Goal: Task Accomplishment & Management: Use online tool/utility

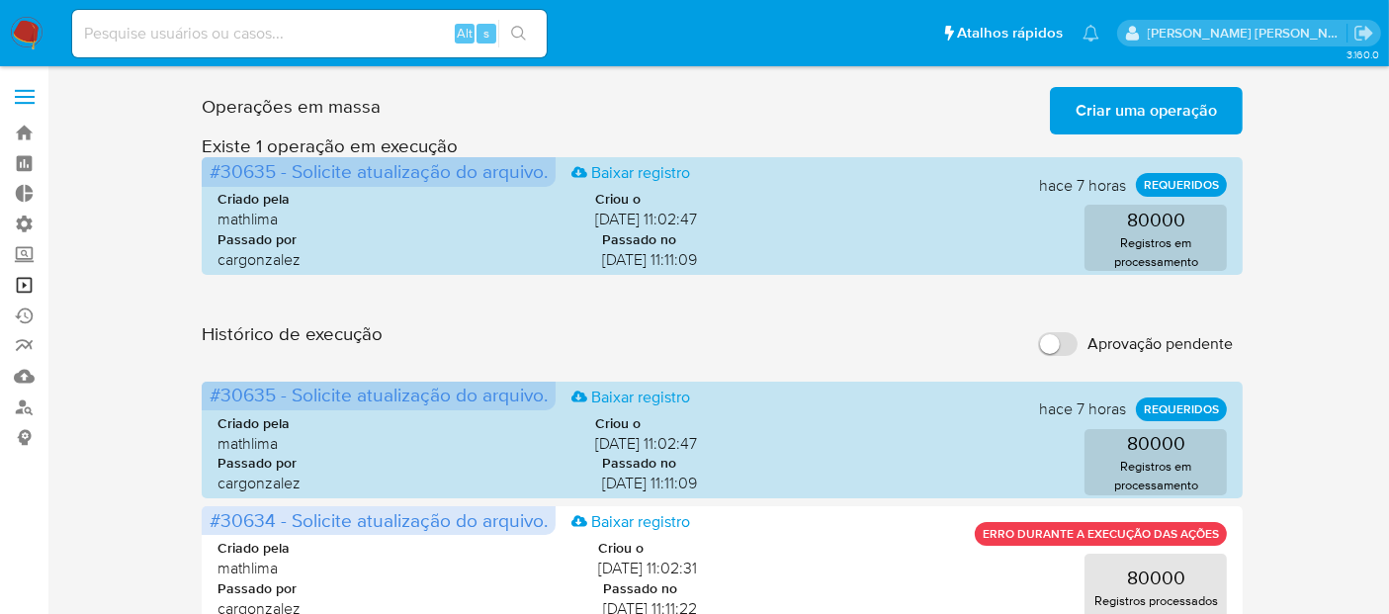
click at [30, 285] on link "Operações em massa" at bounding box center [117, 285] width 235 height 31
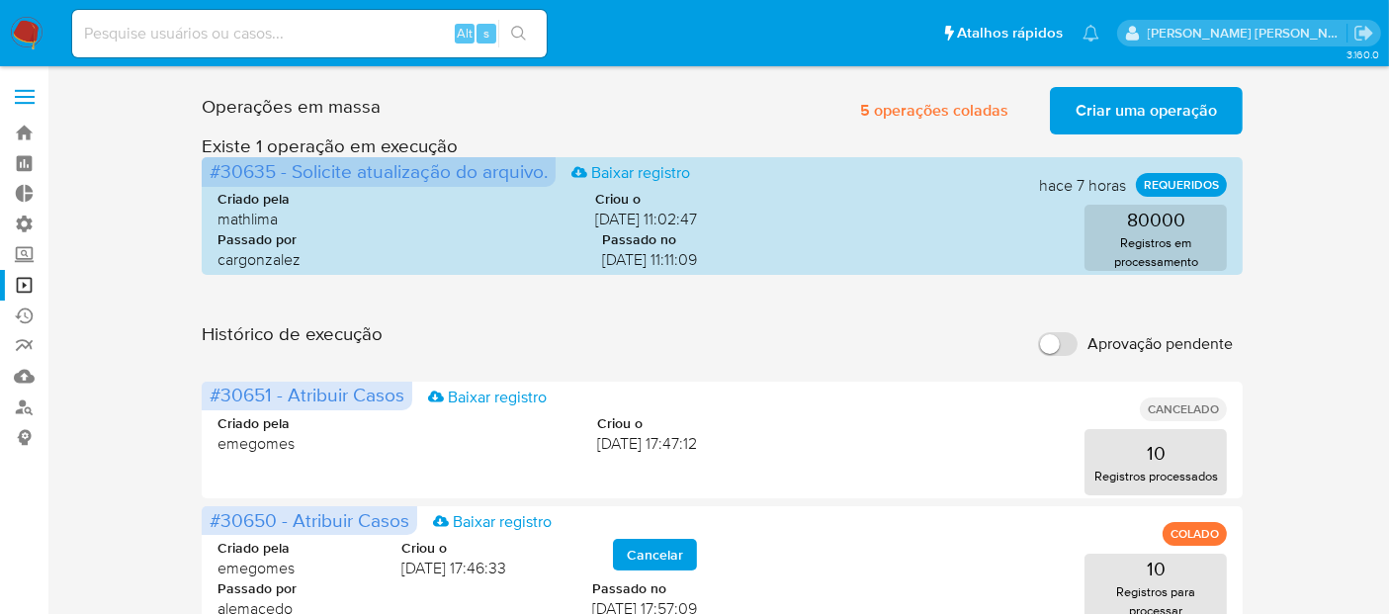
click at [1123, 338] on span "Aprovação pendente" at bounding box center [1160, 344] width 145 height 20
click at [1078, 338] on input "Aprovação pendente" at bounding box center [1058, 344] width 40 height 24
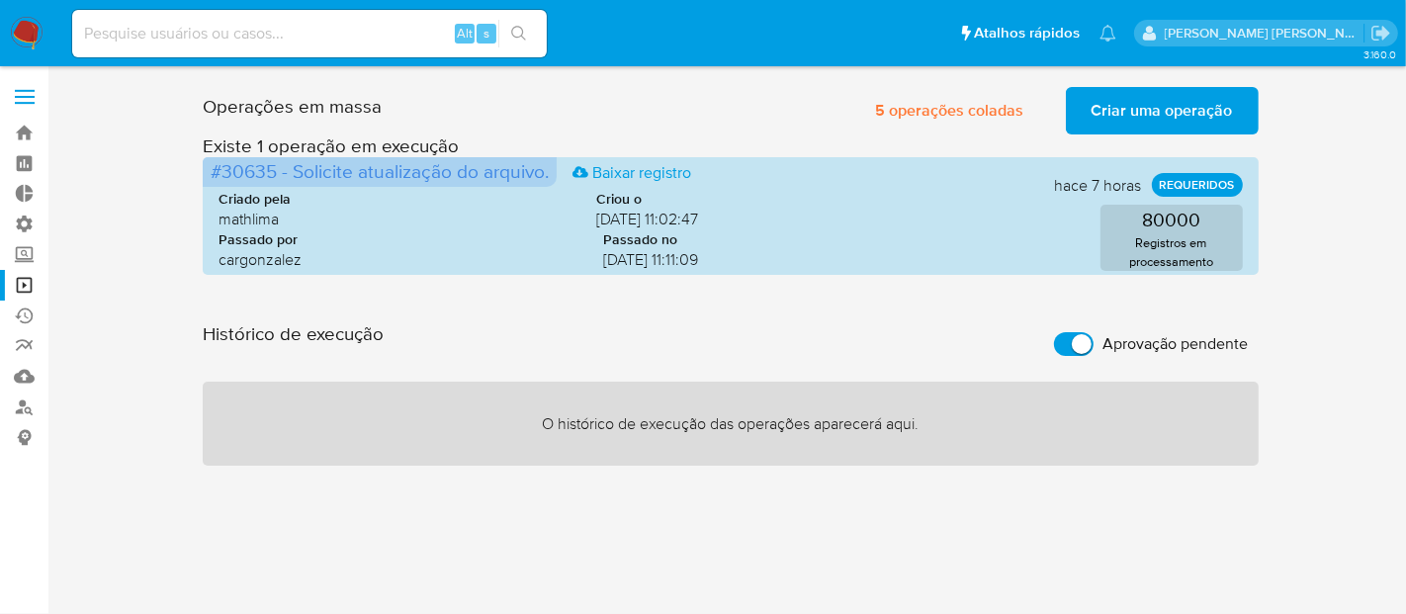
click at [1123, 338] on span "Aprovação pendente" at bounding box center [1175, 344] width 145 height 20
click at [1094, 338] on input "Aprovação pendente" at bounding box center [1074, 344] width 40 height 24
checkbox input "false"
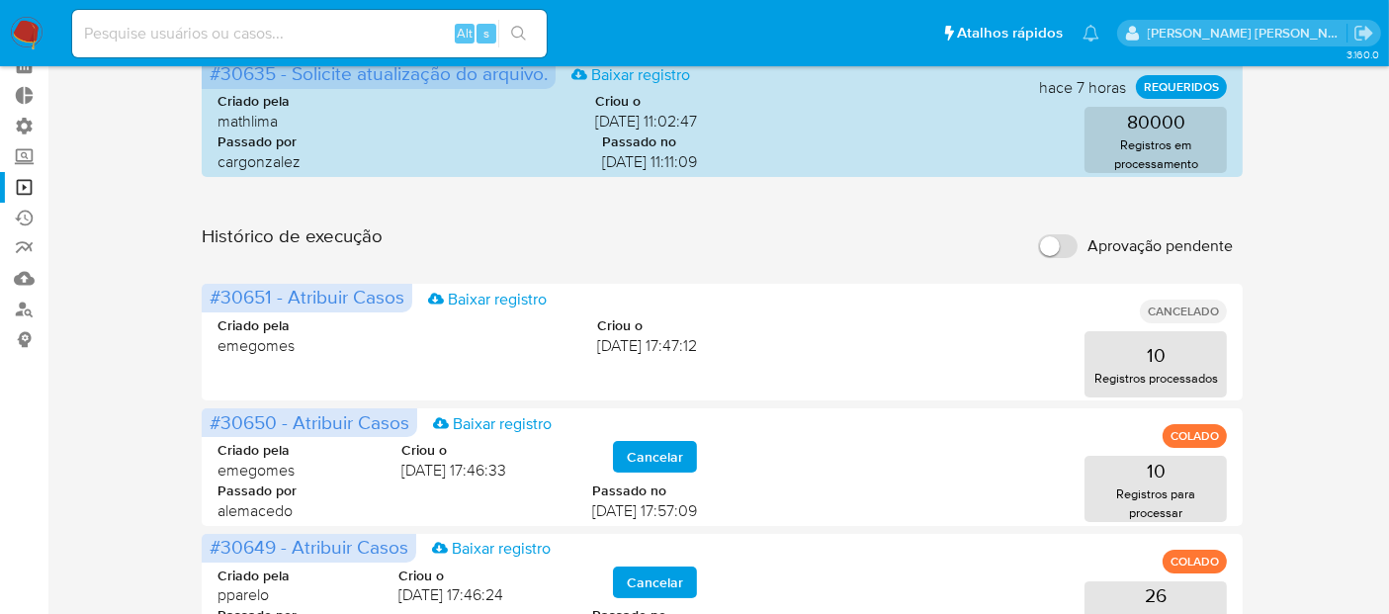
scroll to position [61, 0]
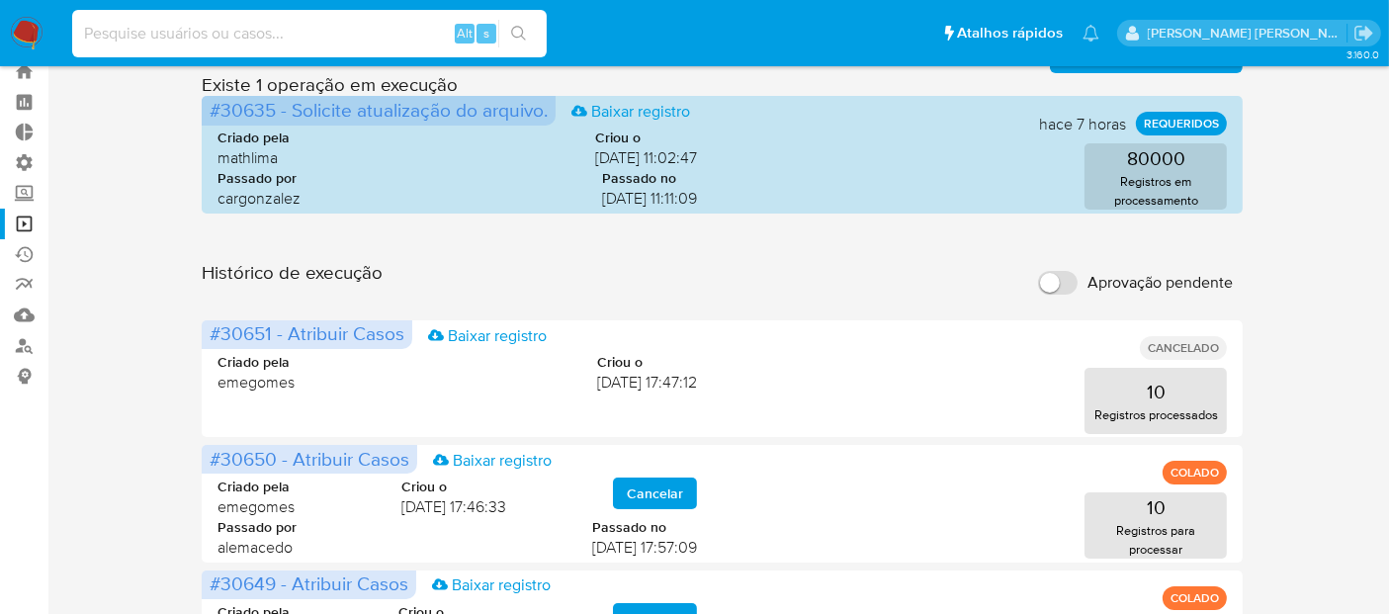
click at [294, 35] on input at bounding box center [309, 34] width 475 height 26
paste input "6wwij6ul1RotOeKNzmv4xNuL"
type input "6wwij6ul1RotOeKNzmv4xNuL"
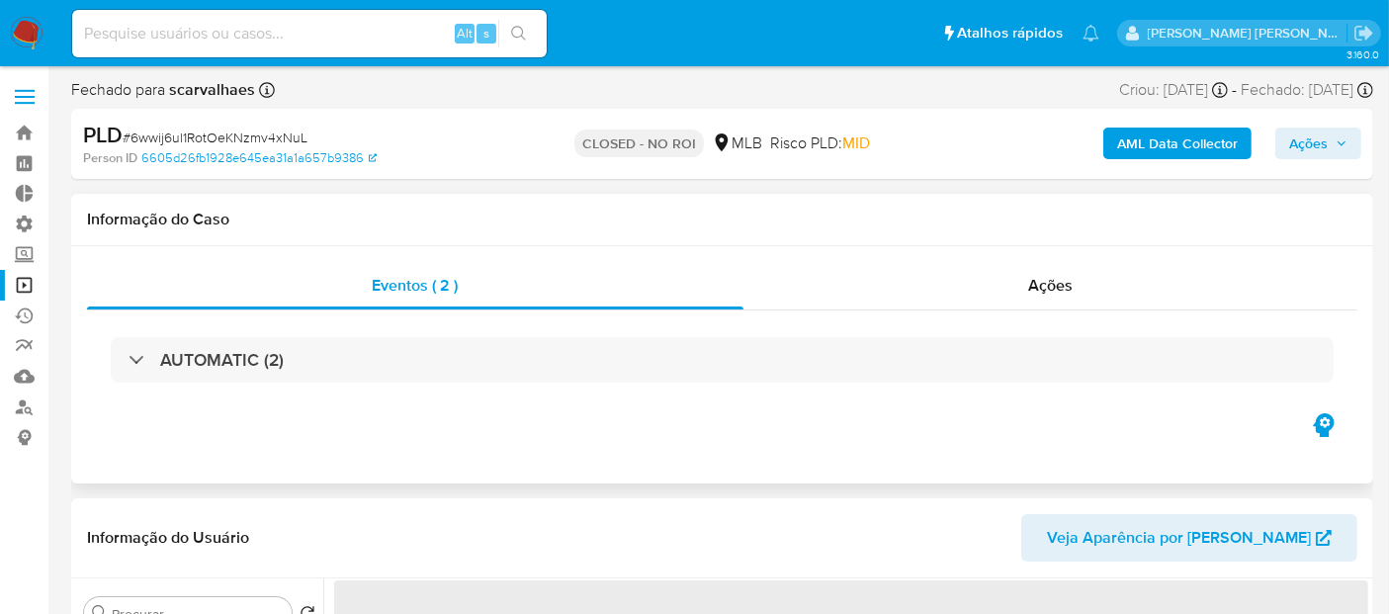
select select "10"
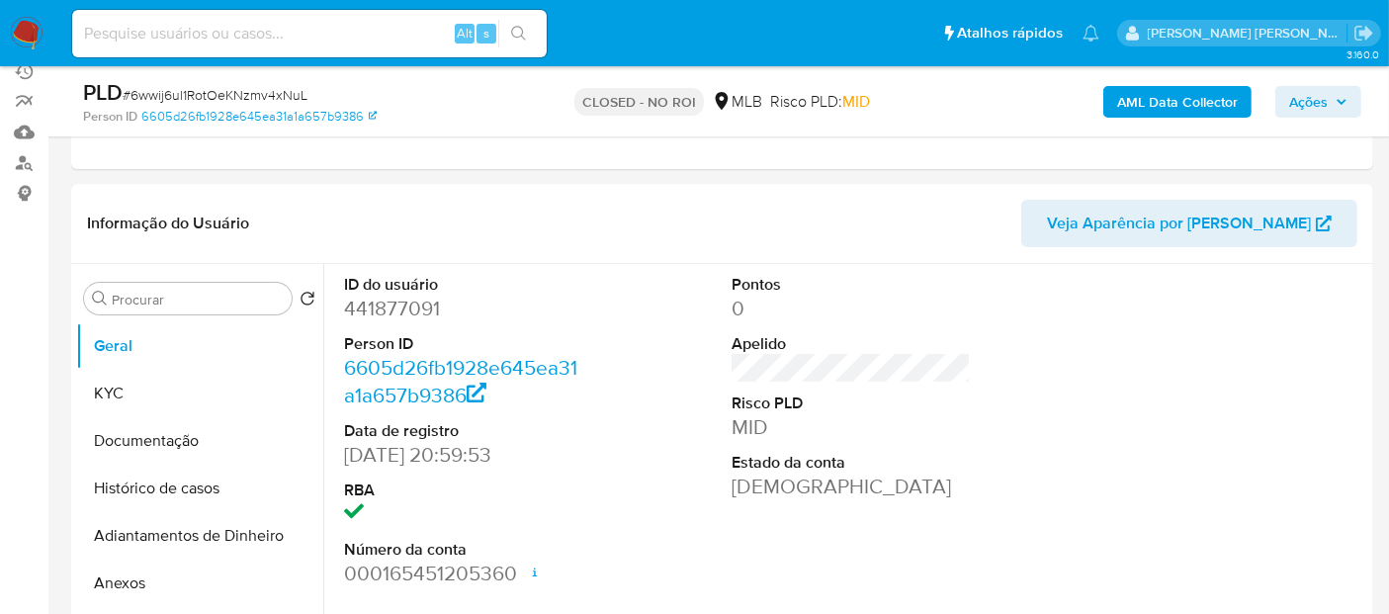
scroll to position [240, 0]
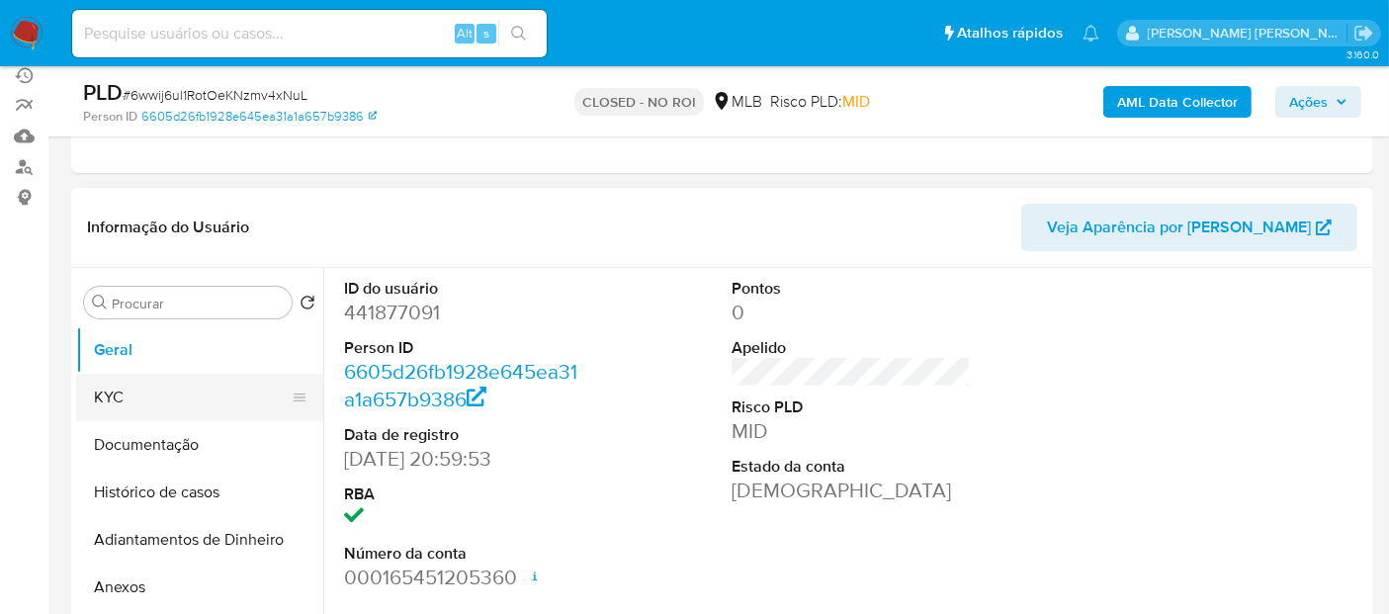
click at [205, 390] on button "KYC" at bounding box center [191, 397] width 231 height 47
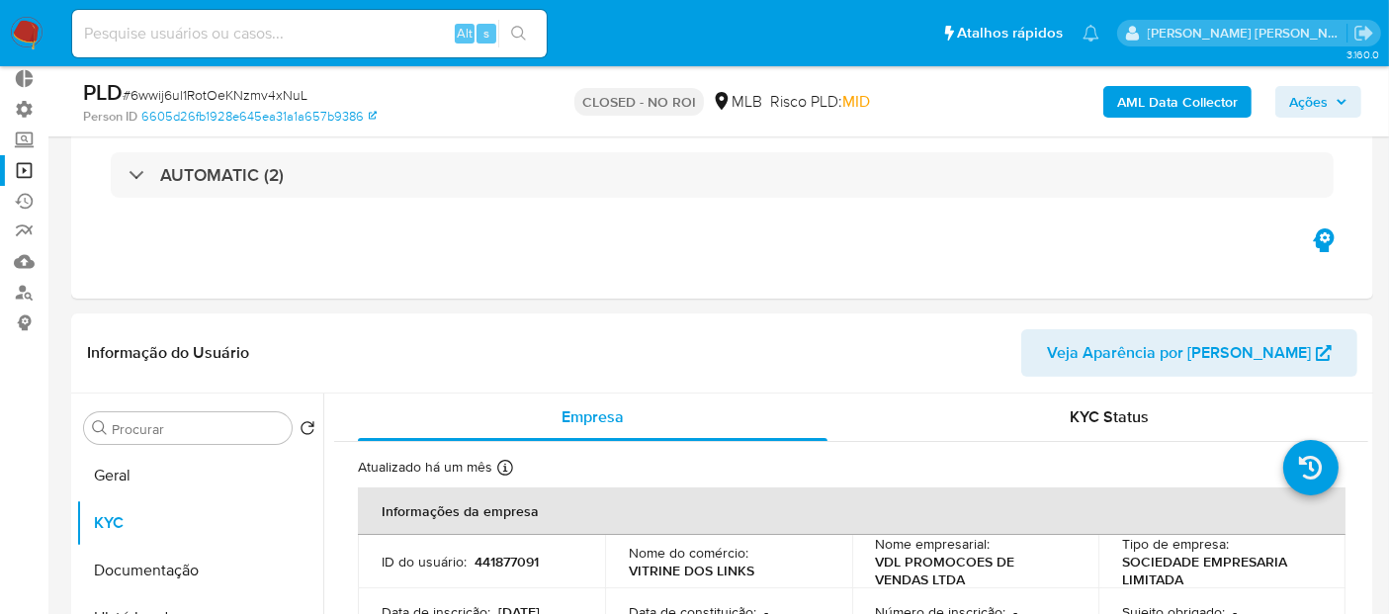
scroll to position [122, 0]
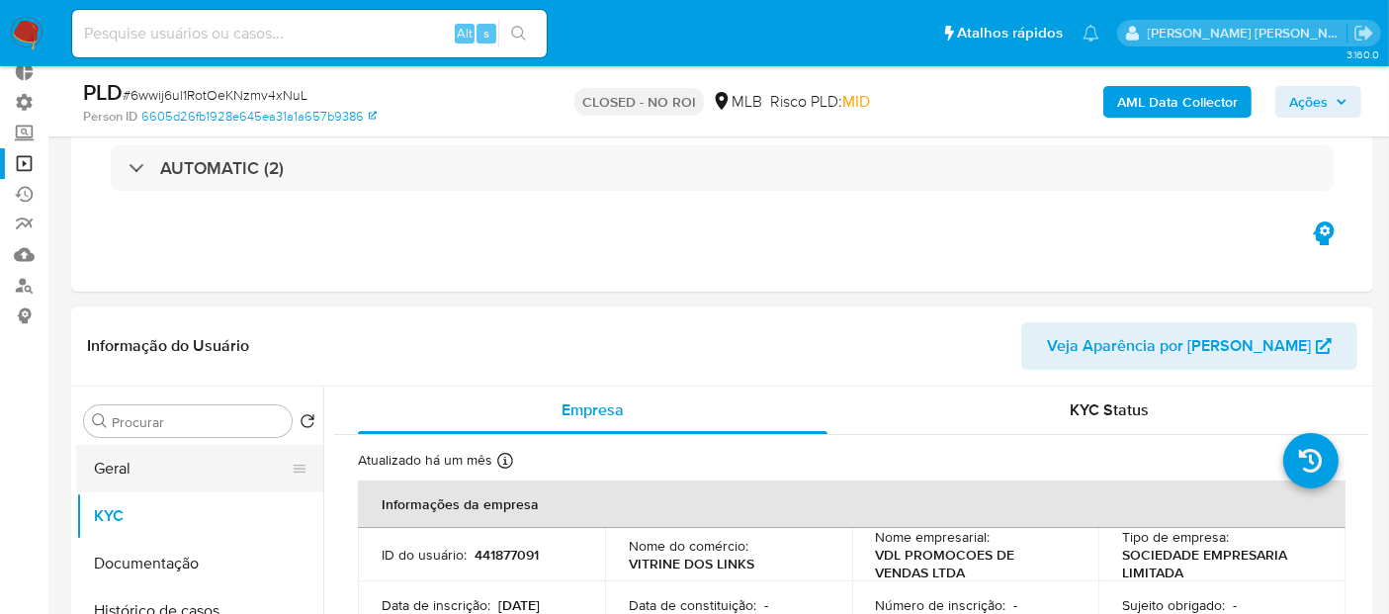
click at [132, 468] on button "Geral" at bounding box center [191, 468] width 231 height 47
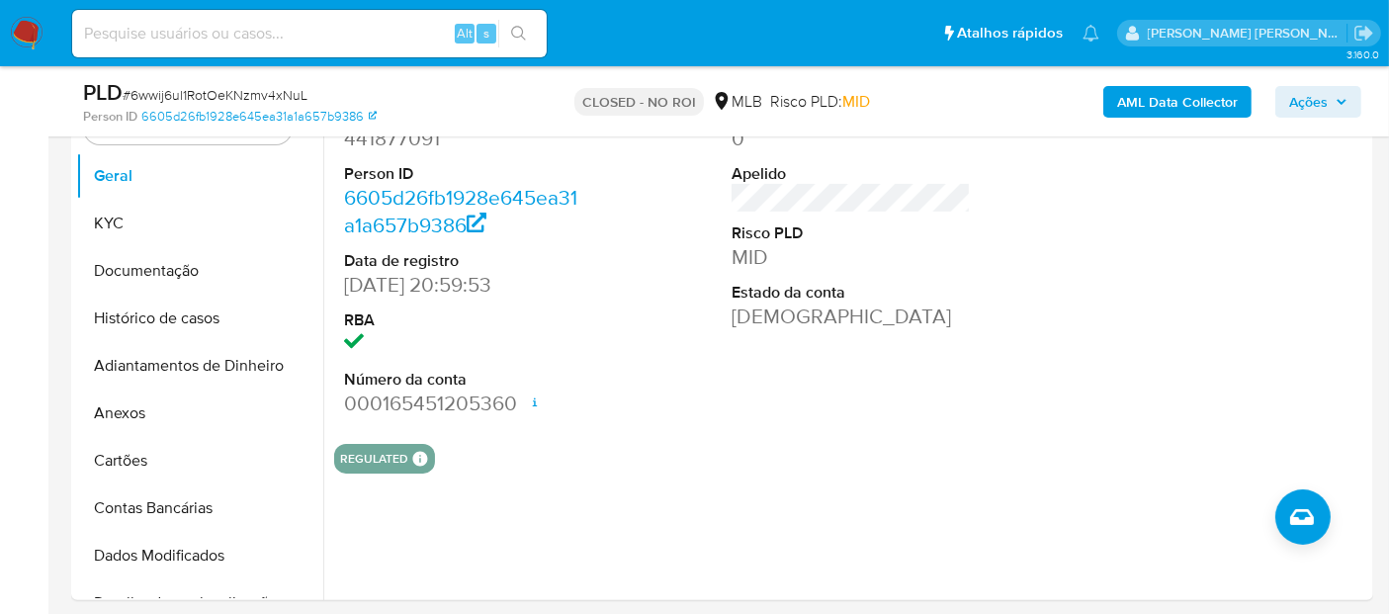
scroll to position [16, 0]
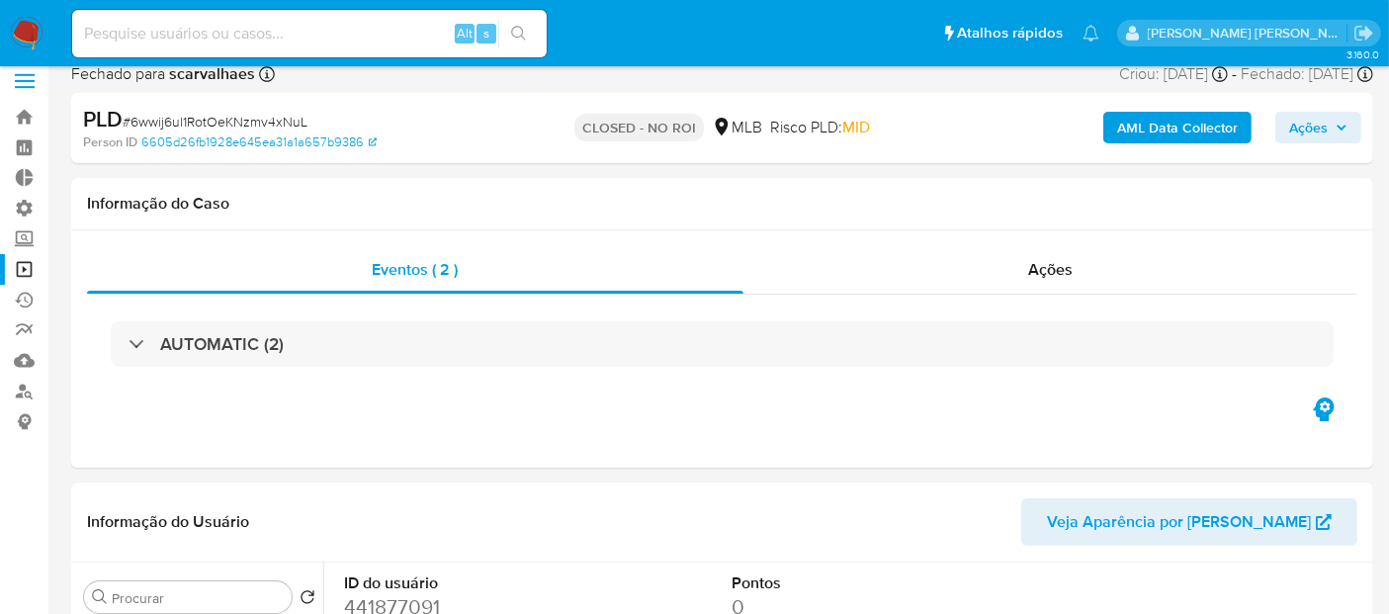
click at [25, 270] on link "Operações em massa" at bounding box center [117, 269] width 235 height 31
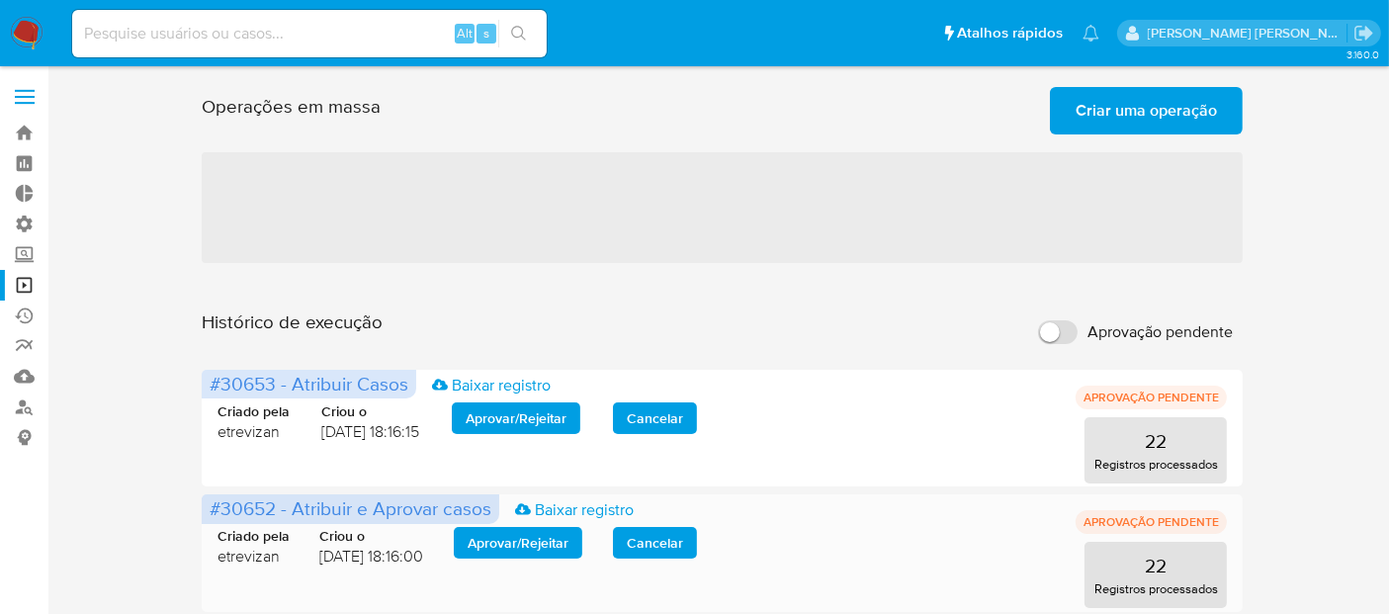
click at [569, 531] on span "Aprovar / Rejeitar" at bounding box center [518, 543] width 101 height 28
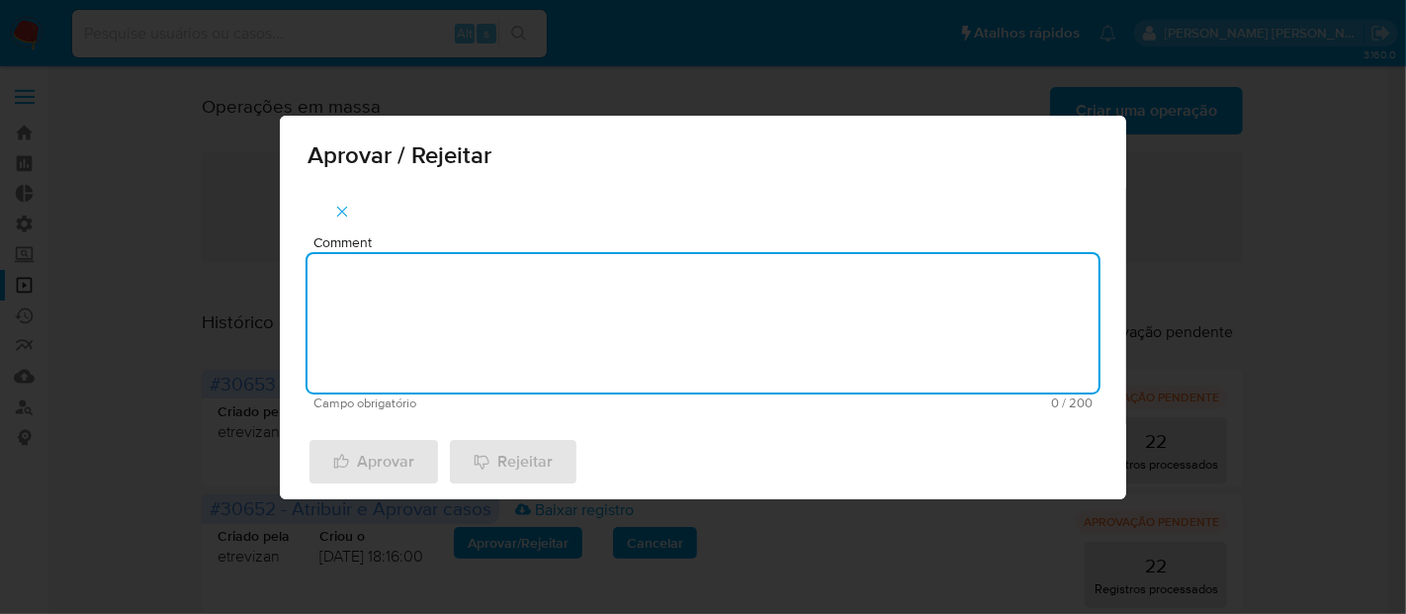
click at [531, 314] on textarea "Comment" at bounding box center [703, 323] width 791 height 138
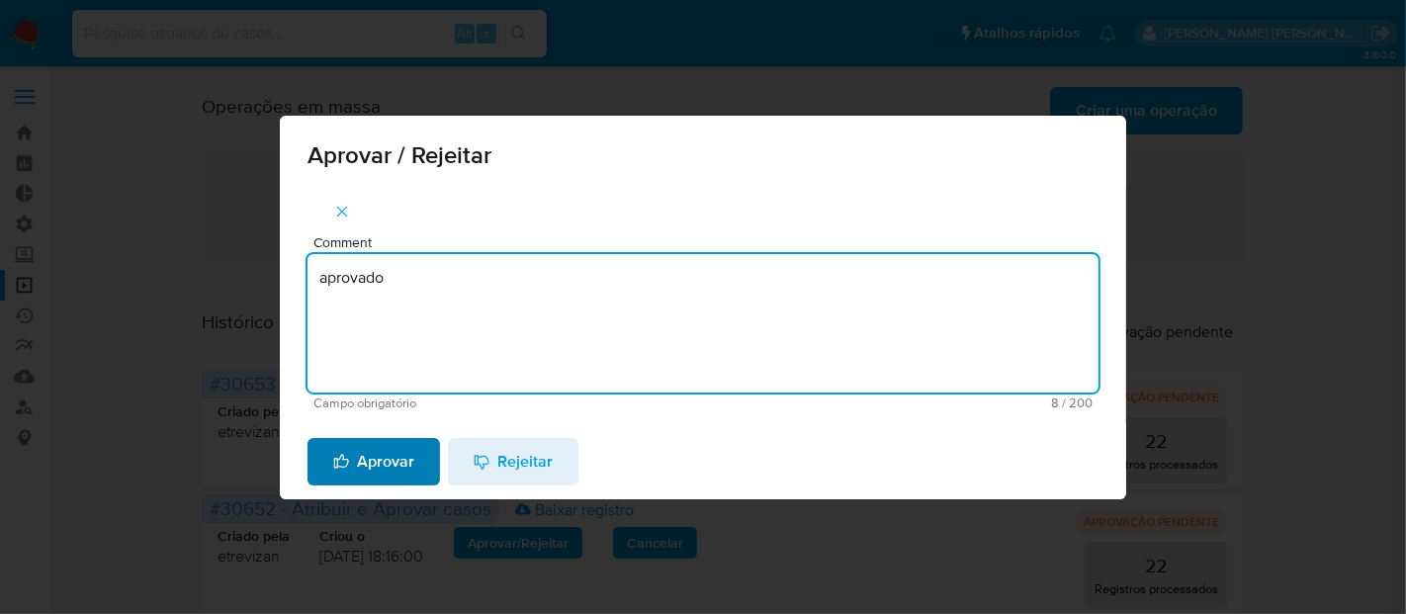
type textarea "aprovado"
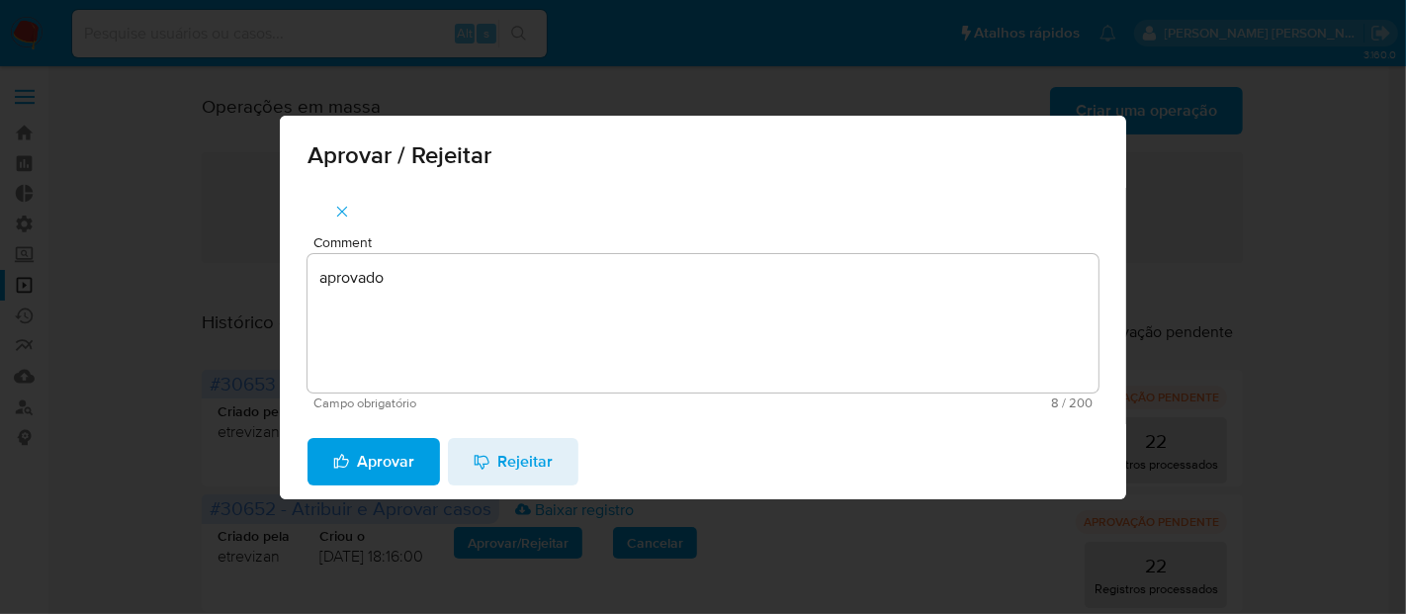
click at [402, 464] on span "Aprovar" at bounding box center [373, 462] width 81 height 44
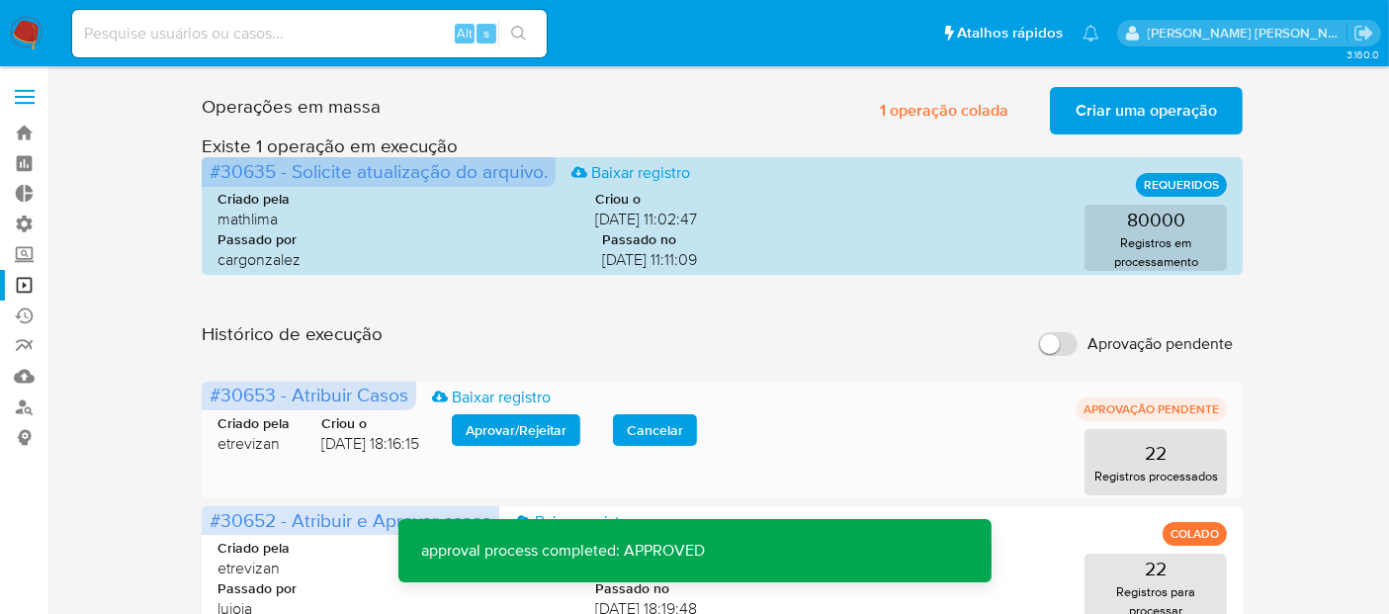
click at [523, 416] on span "Aprovar / Rejeitar" at bounding box center [516, 430] width 101 height 28
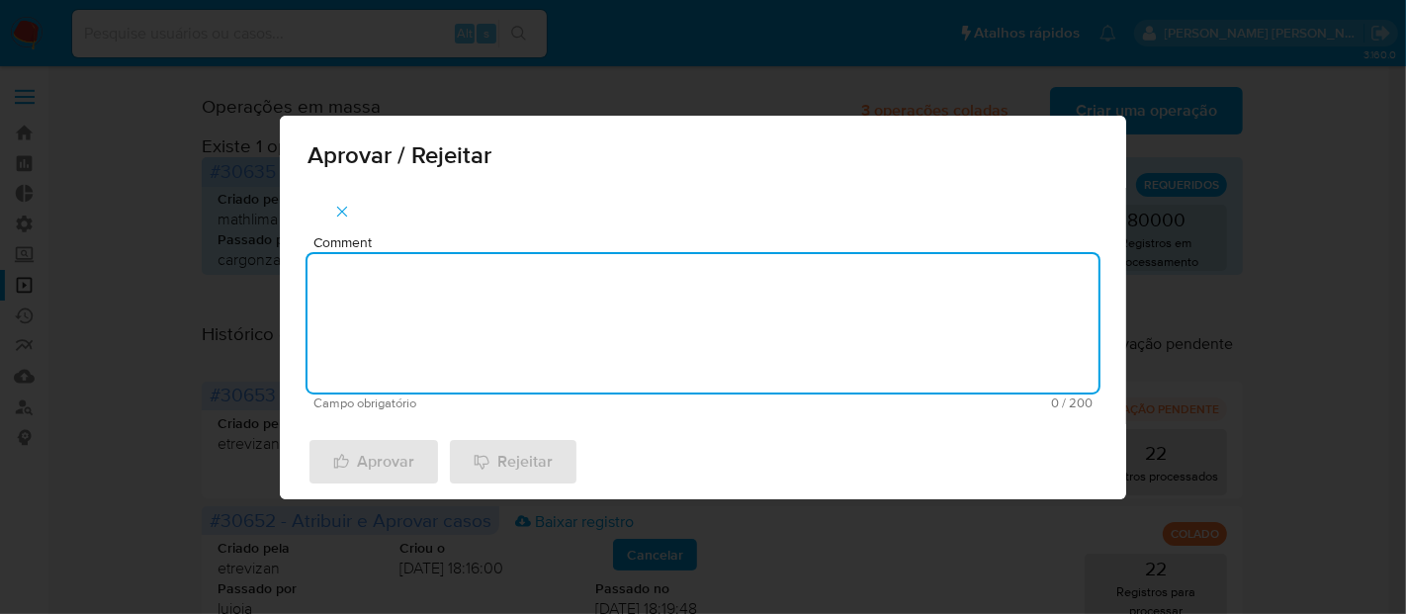
click at [507, 312] on textarea "Comment" at bounding box center [703, 323] width 791 height 138
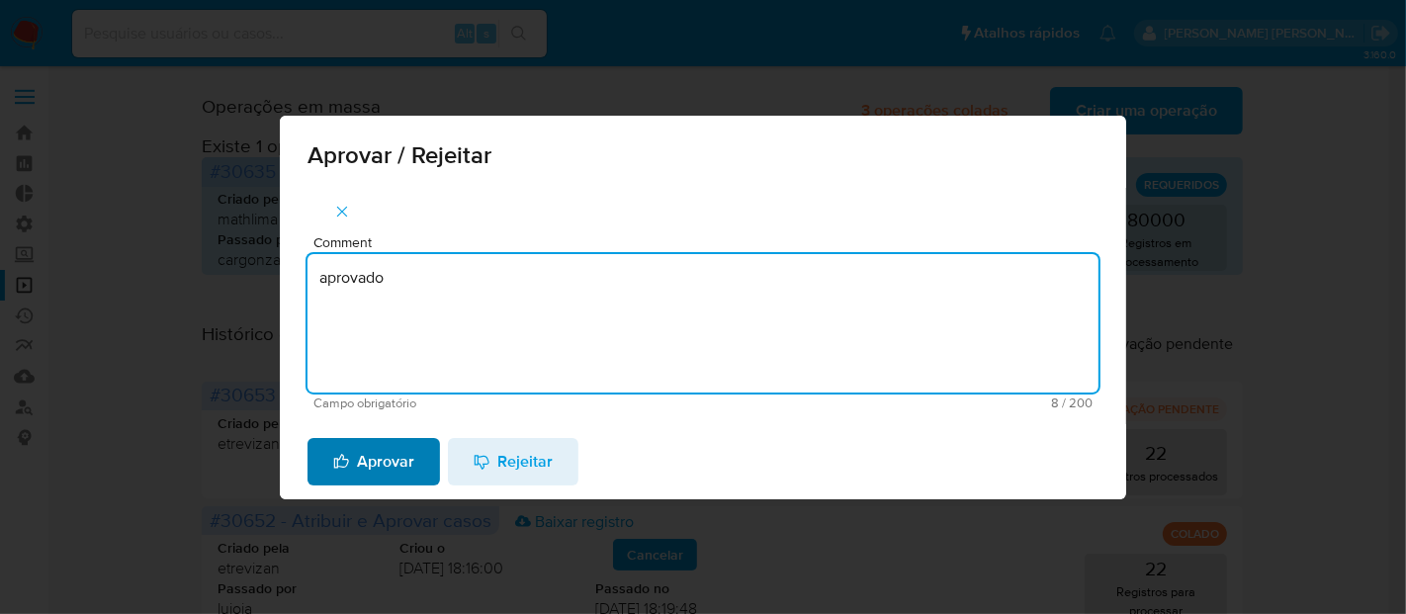
type textarea "aprovado"
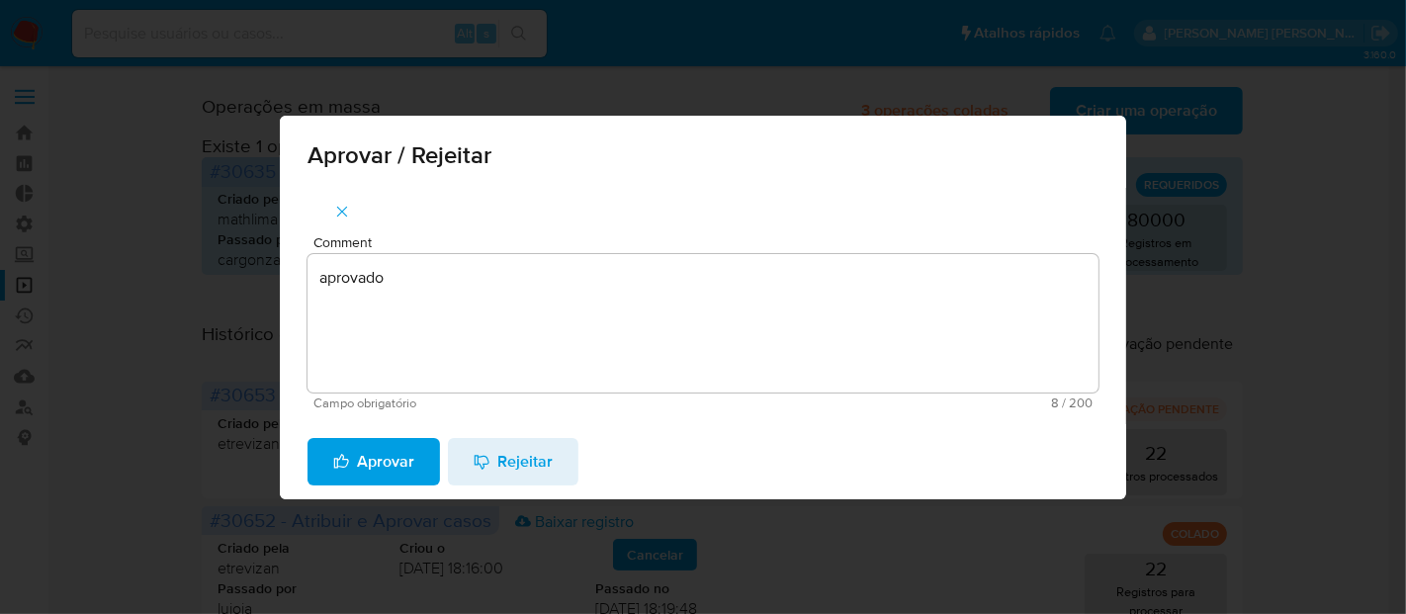
click at [392, 460] on span "Aprovar" at bounding box center [373, 462] width 81 height 44
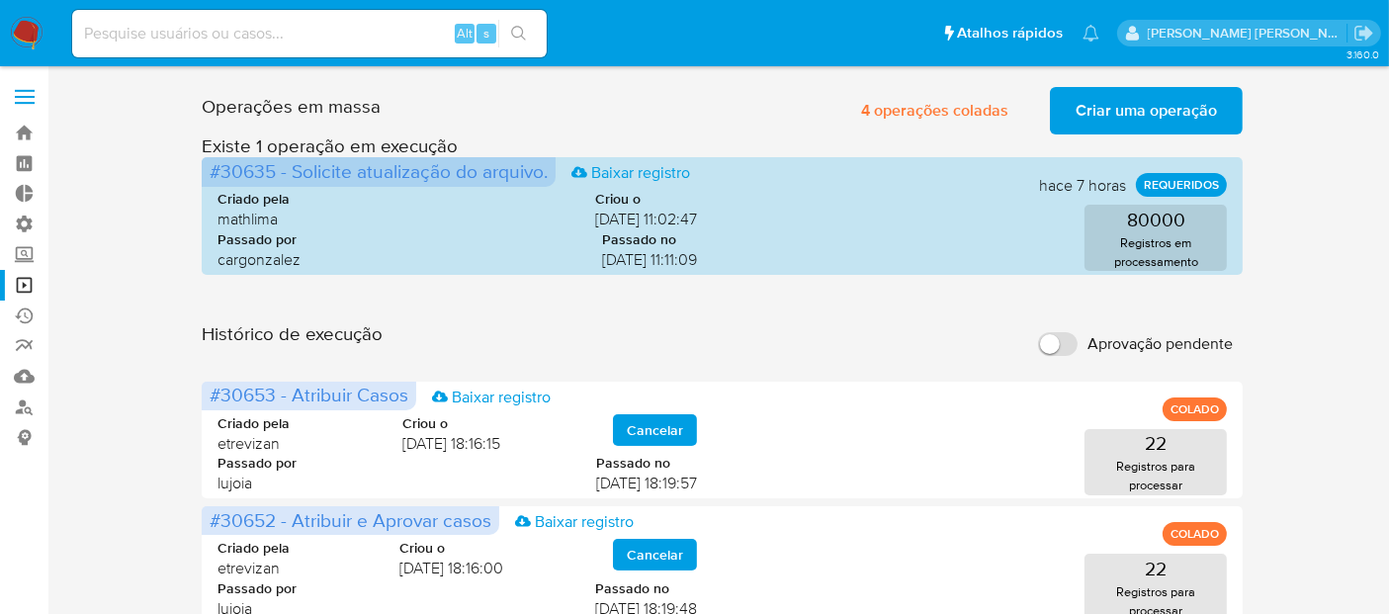
click at [1149, 335] on span "Aprovação pendente" at bounding box center [1160, 344] width 145 height 20
click at [1078, 335] on input "Aprovação pendente" at bounding box center [1058, 344] width 40 height 24
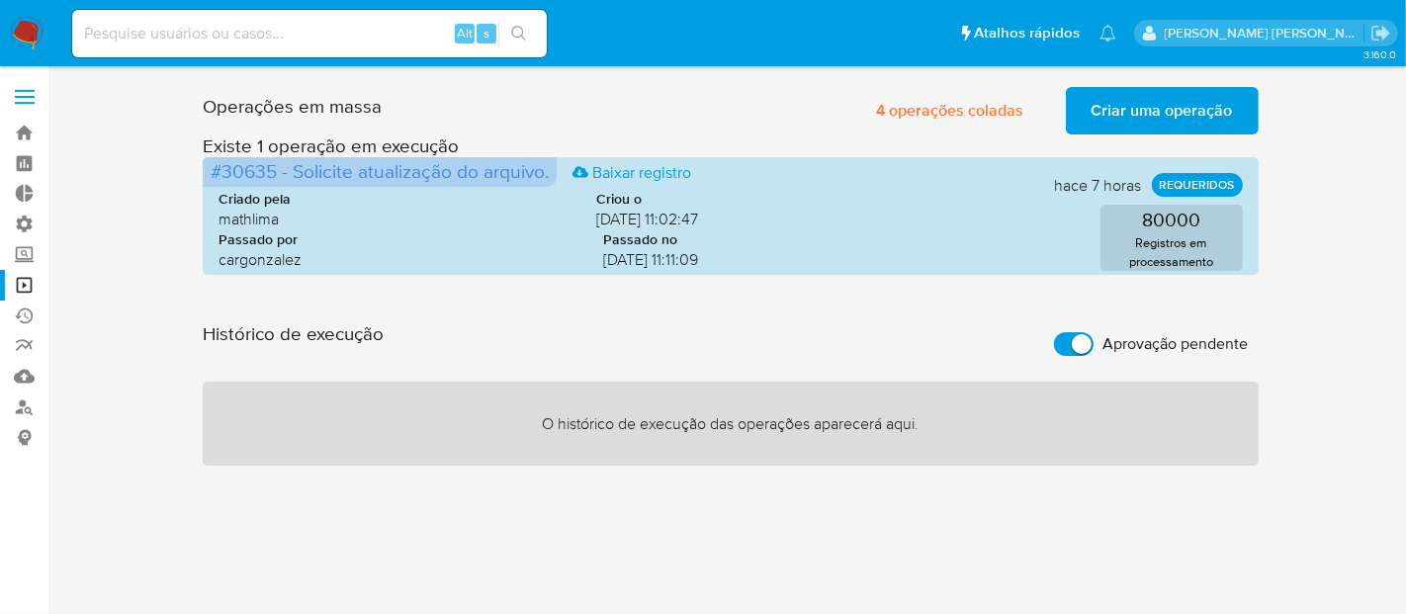
click at [1149, 335] on span "Aprovação pendente" at bounding box center [1175, 344] width 145 height 20
click at [1094, 335] on input "Aprovação pendente" at bounding box center [1074, 344] width 40 height 24
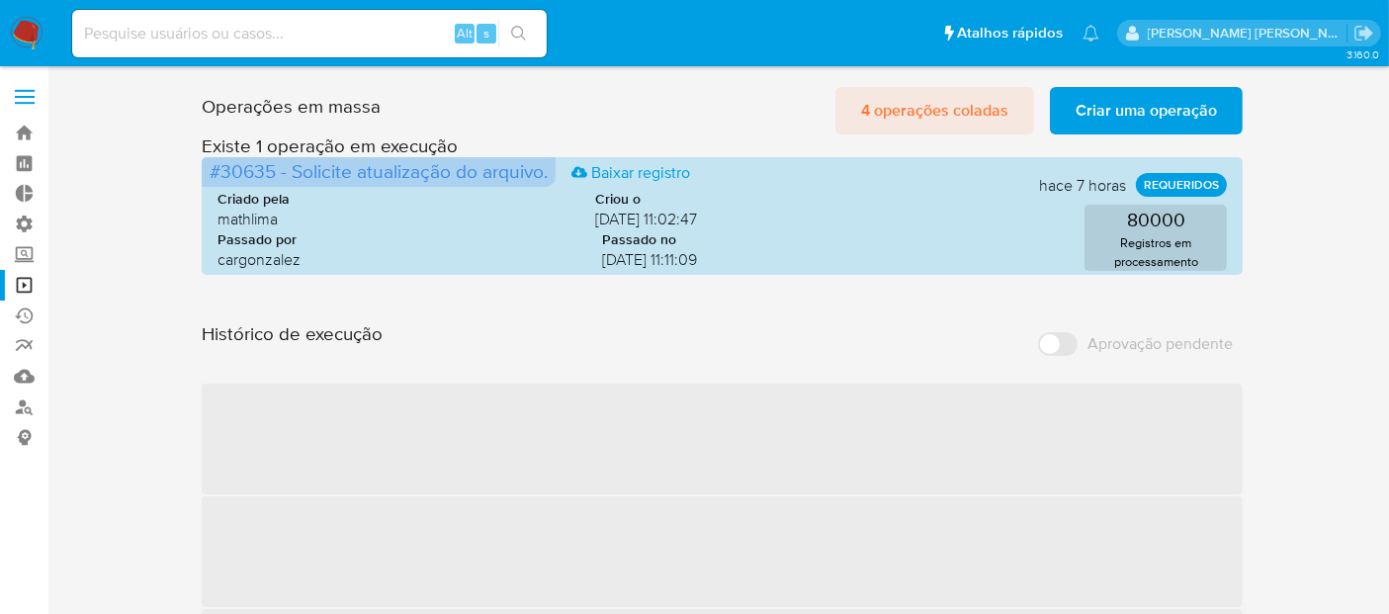
click at [997, 109] on span "4 operações coladas" at bounding box center [934, 111] width 147 height 44
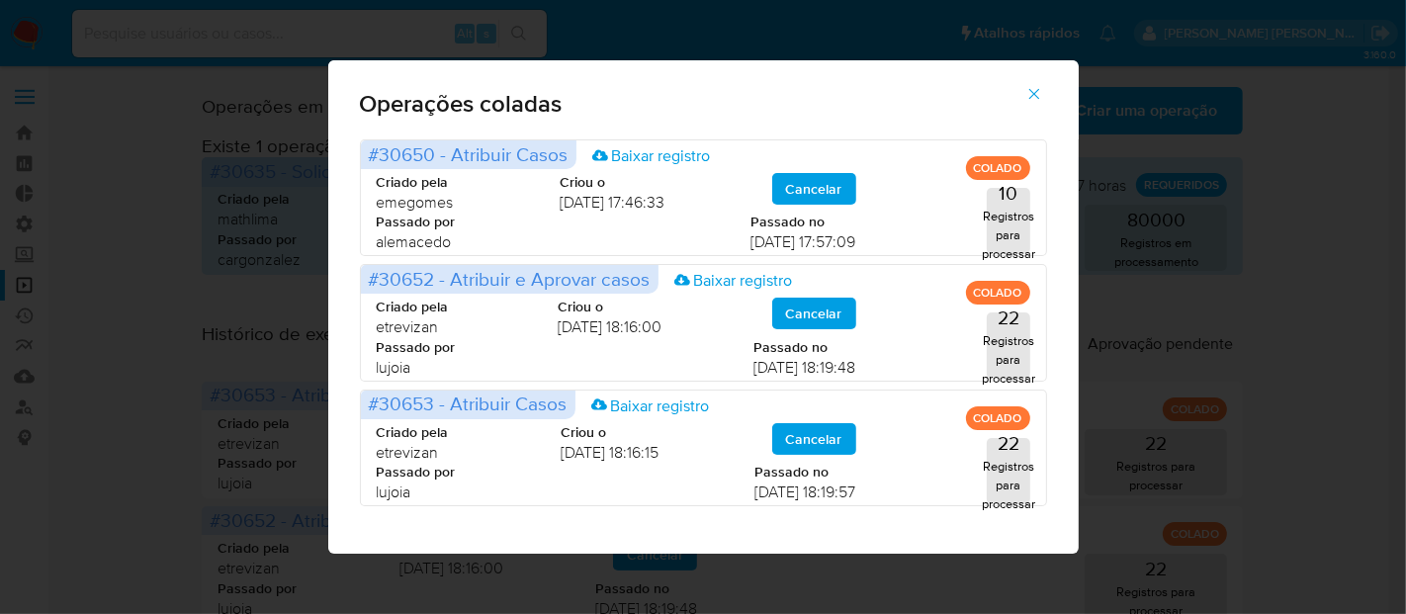
click at [1032, 91] on icon "button" at bounding box center [1034, 94] width 18 height 18
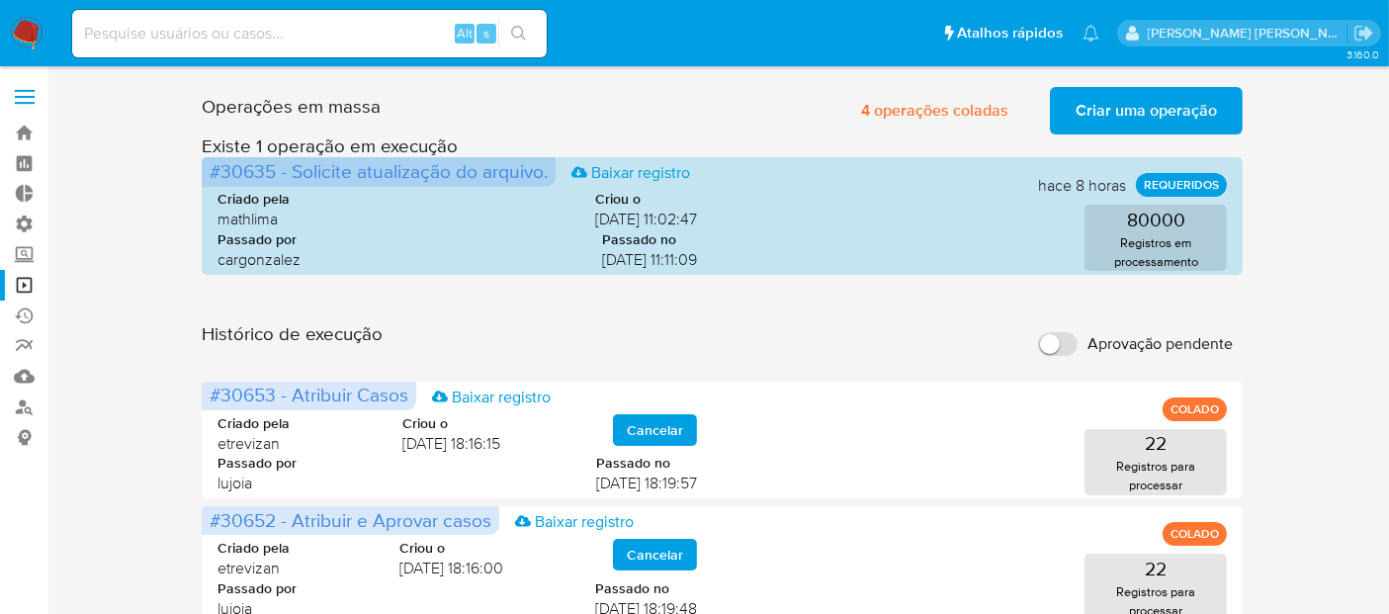
click at [1161, 349] on span "Aprovação pendente" at bounding box center [1160, 344] width 145 height 20
click at [1078, 349] on input "Aprovação pendente" at bounding box center [1058, 344] width 40 height 24
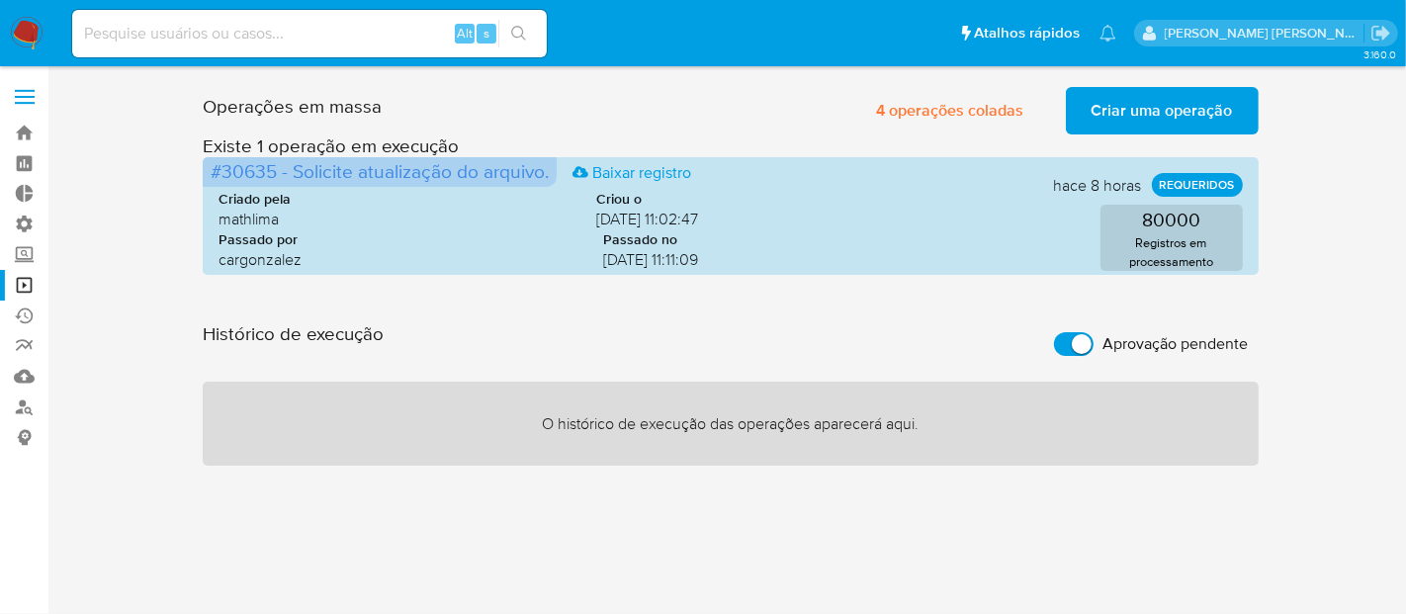
click at [1161, 349] on span "Aprovação pendente" at bounding box center [1175, 344] width 145 height 20
click at [1094, 349] on input "Aprovação pendente" at bounding box center [1074, 344] width 40 height 24
checkbox input "false"
